Goal: Task Accomplishment & Management: Check status

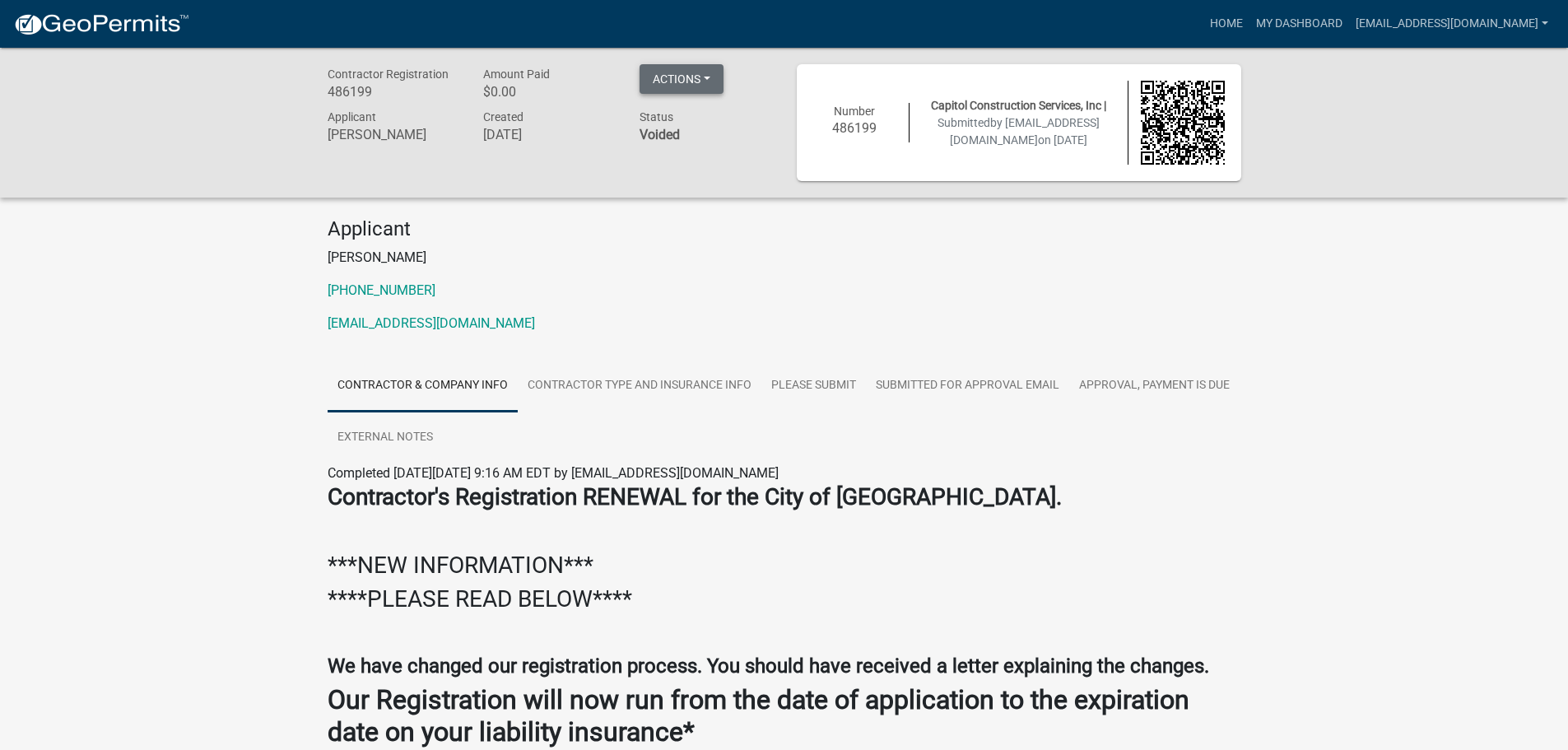
click at [679, 91] on button "Actions" at bounding box center [682, 79] width 84 height 29
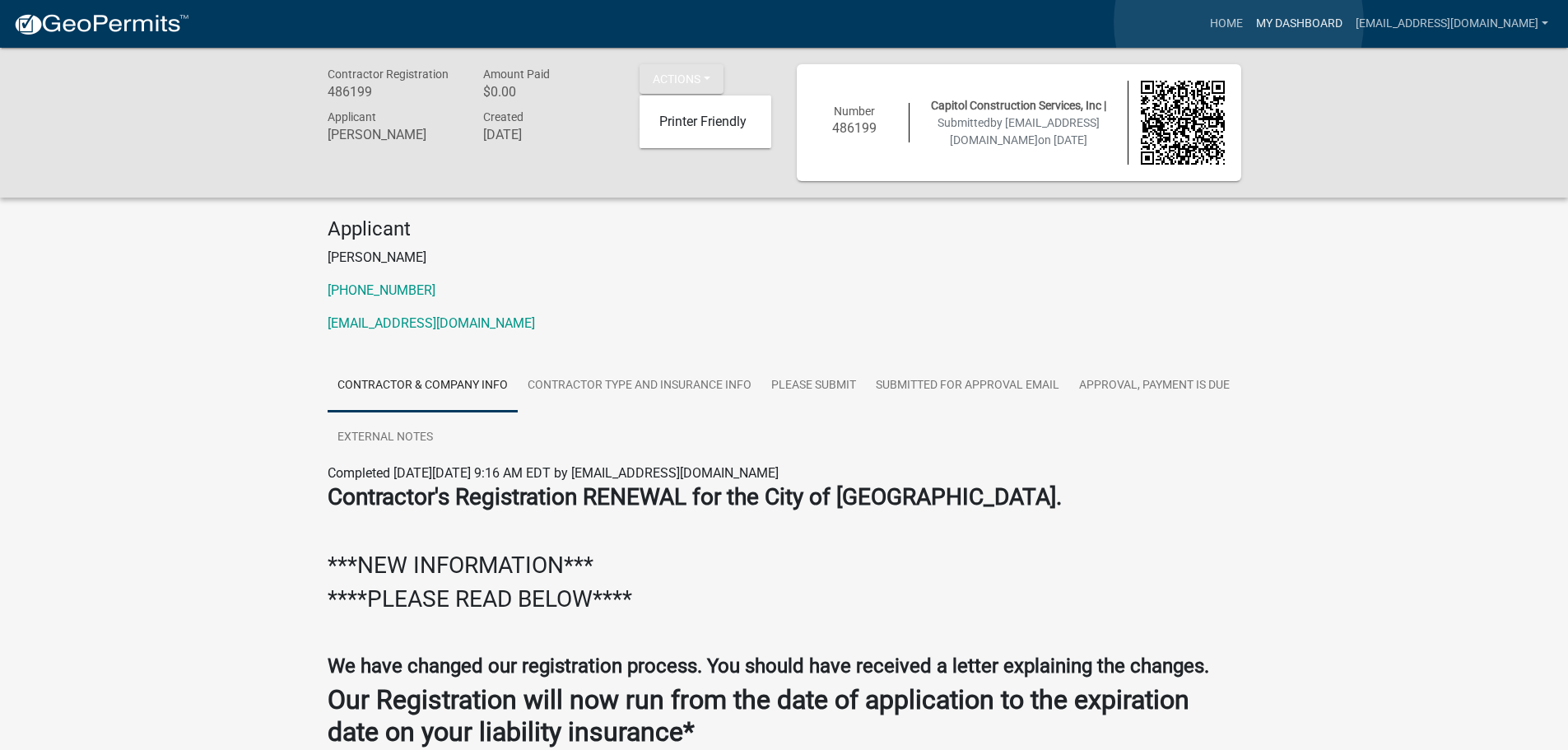
click at [1250, 23] on link "My Dashboard" at bounding box center [1299, 23] width 100 height 31
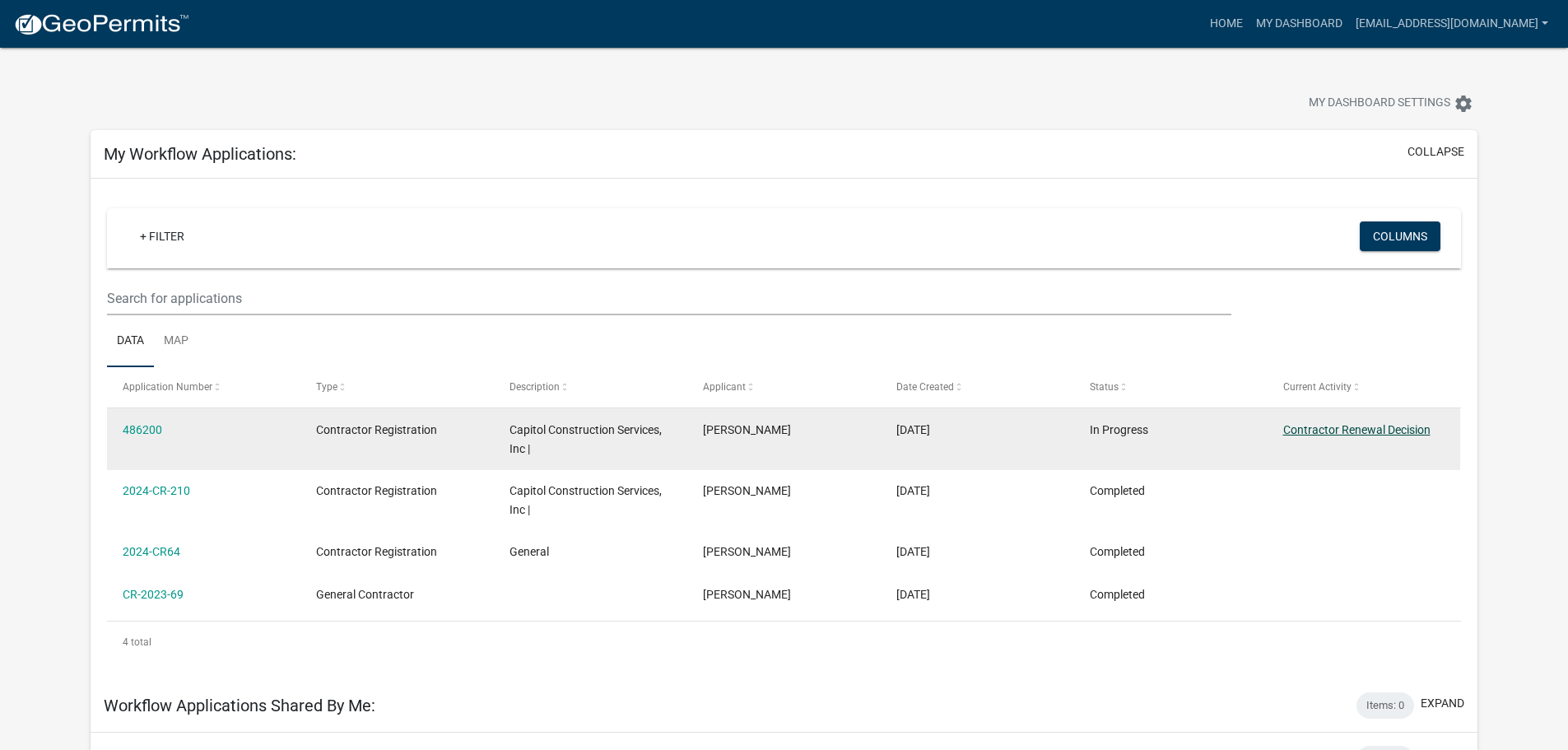
click at [1405, 428] on link "Contractor Renewal Decision" at bounding box center [1357, 430] width 147 height 13
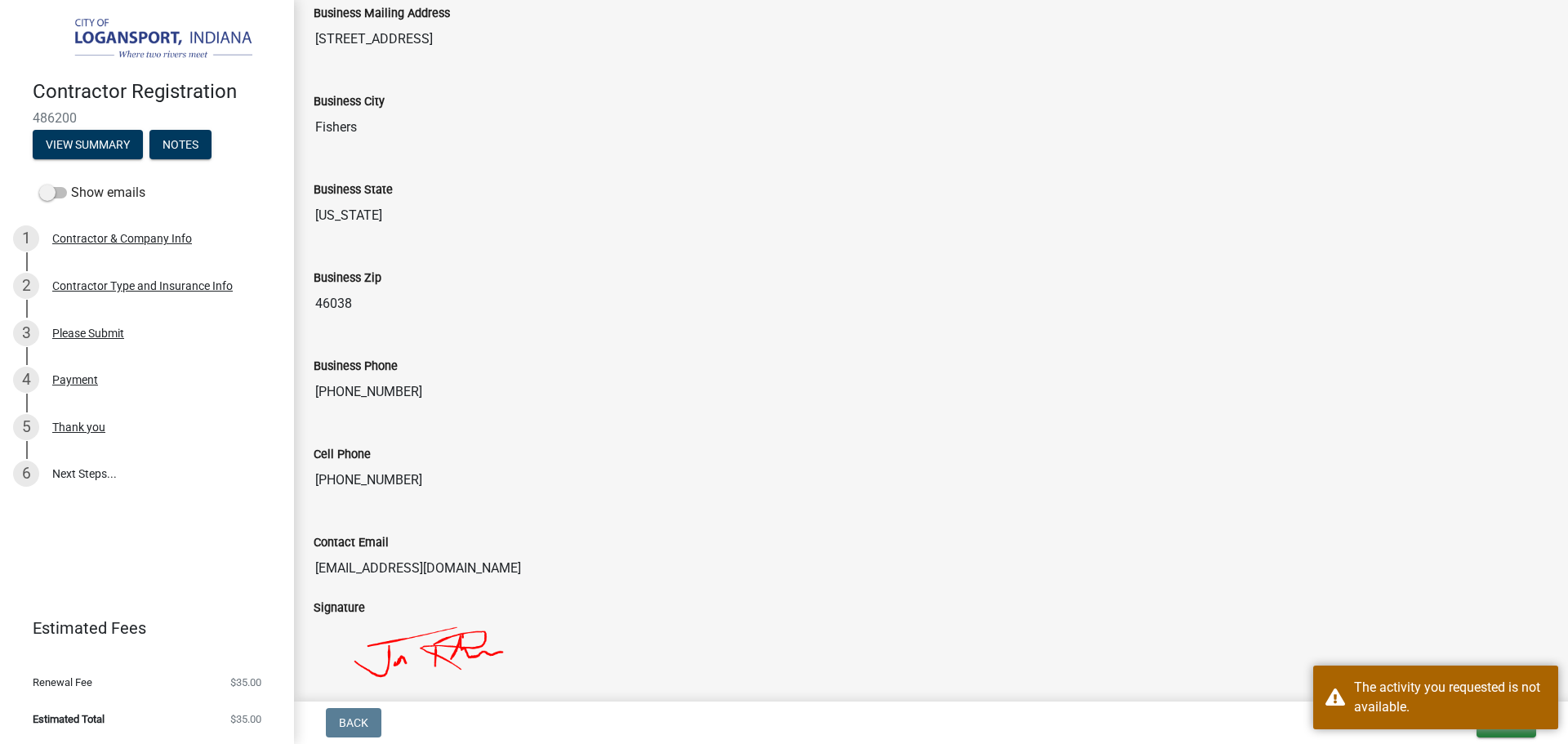
scroll to position [1259, 0]
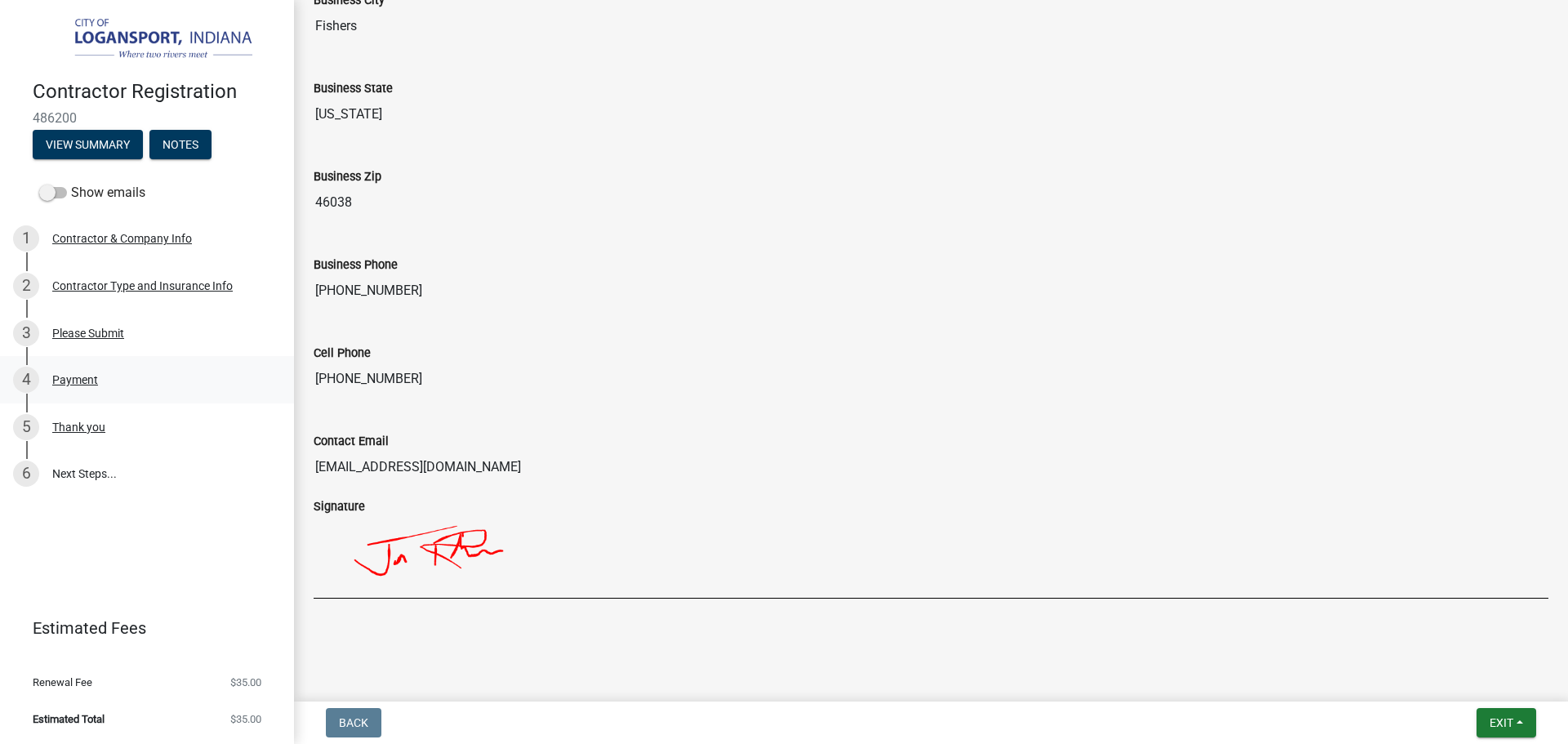
click at [84, 378] on div "Payment" at bounding box center [75, 380] width 46 height 12
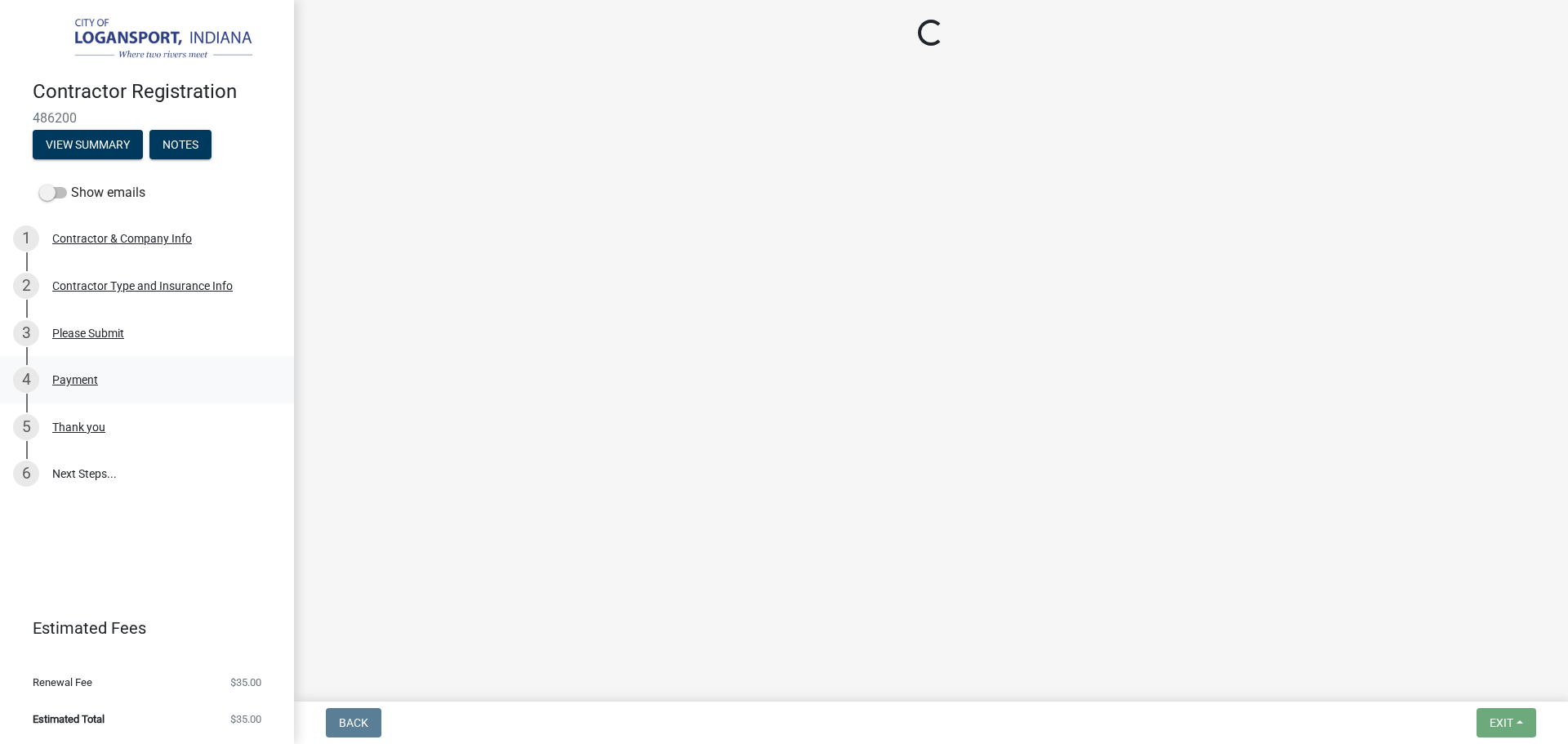
scroll to position [0, 0]
